Goal: Information Seeking & Learning: Learn about a topic

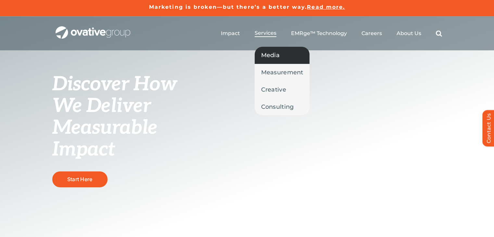
click at [269, 55] on span "Media" at bounding box center [270, 55] width 19 height 9
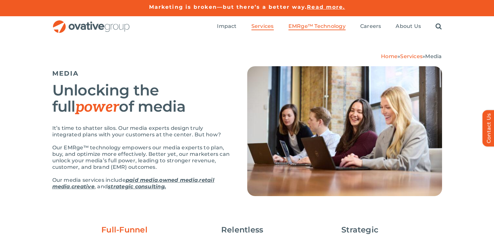
click at [334, 25] on span "EMRge™ Technology" at bounding box center [316, 26] width 57 height 6
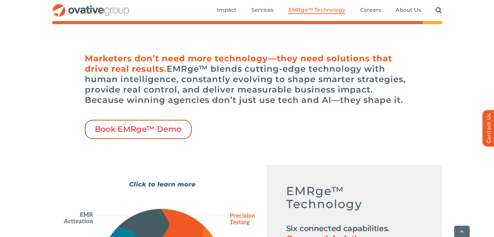
drag, startPoint x: 413, startPoint y: 170, endPoint x: 166, endPoint y: 133, distance: 249.5
click at [159, 132] on div "Marketers don’t need more technology—they need solutions that drive real result…" at bounding box center [247, 94] width 390 height 89
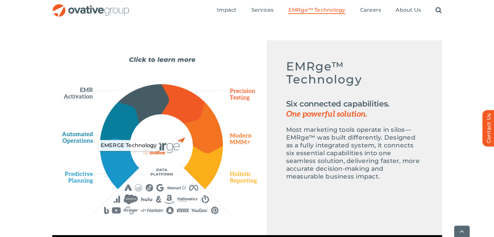
scroll to position [292, 0]
